Goal: Task Accomplishment & Management: Manage account settings

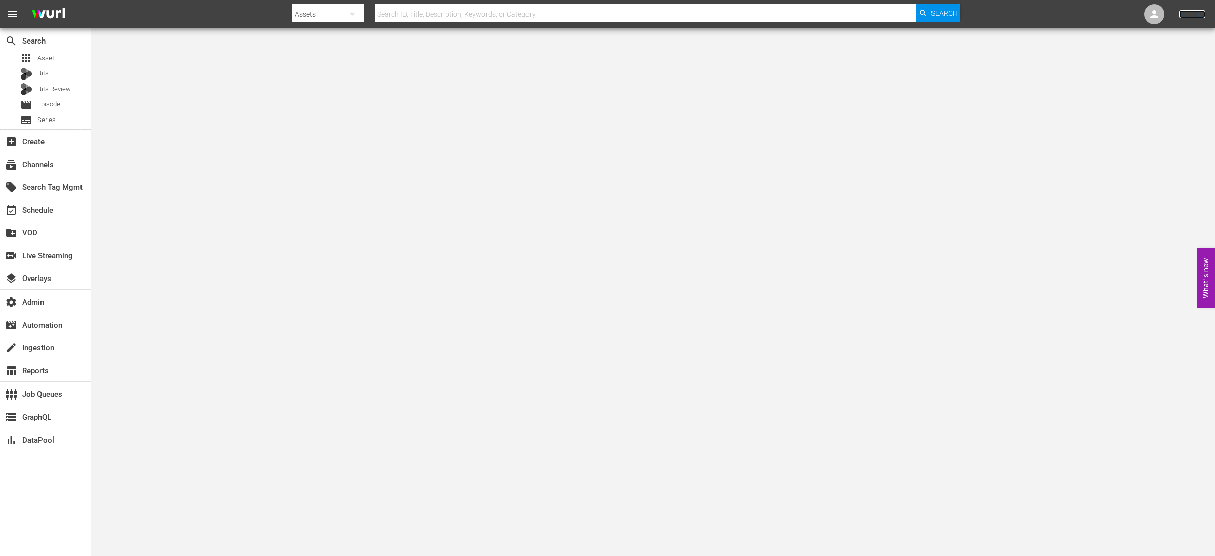
click at [1180, 14] on link "Sign Out" at bounding box center [1192, 14] width 26 height 8
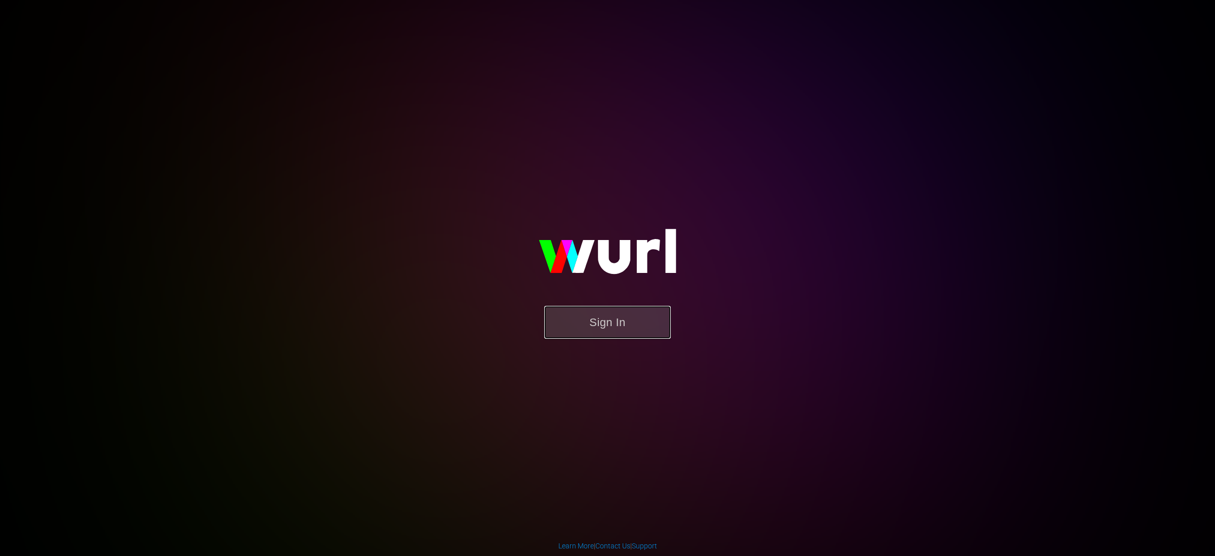
click at [630, 318] on button "Sign In" at bounding box center [607, 322] width 127 height 33
